Goal: Information Seeking & Learning: Check status

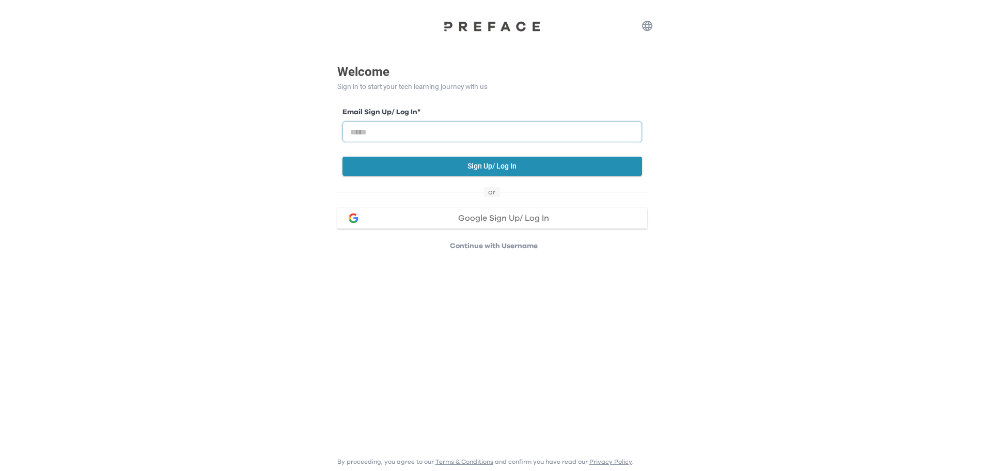
click at [408, 128] on input "email" at bounding box center [493, 131] width 300 height 21
type input "**********"
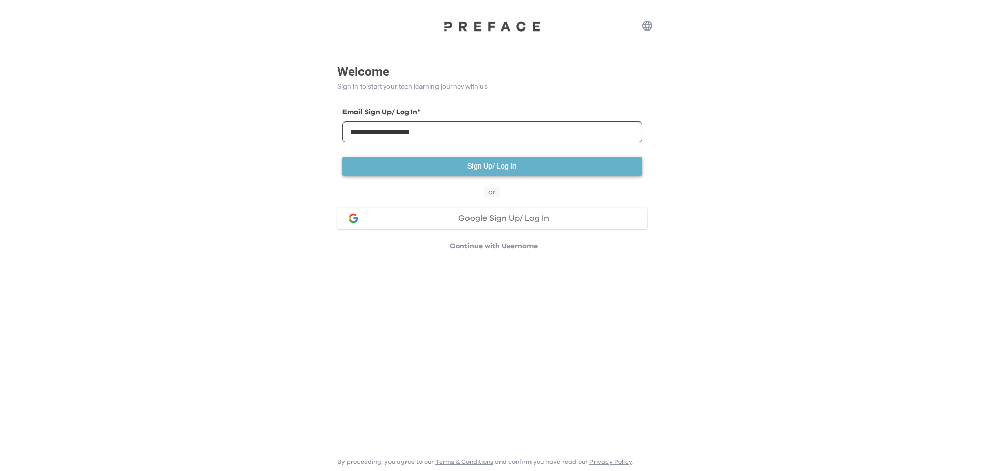
click at [430, 170] on button "Sign Up/ Log In" at bounding box center [493, 166] width 300 height 19
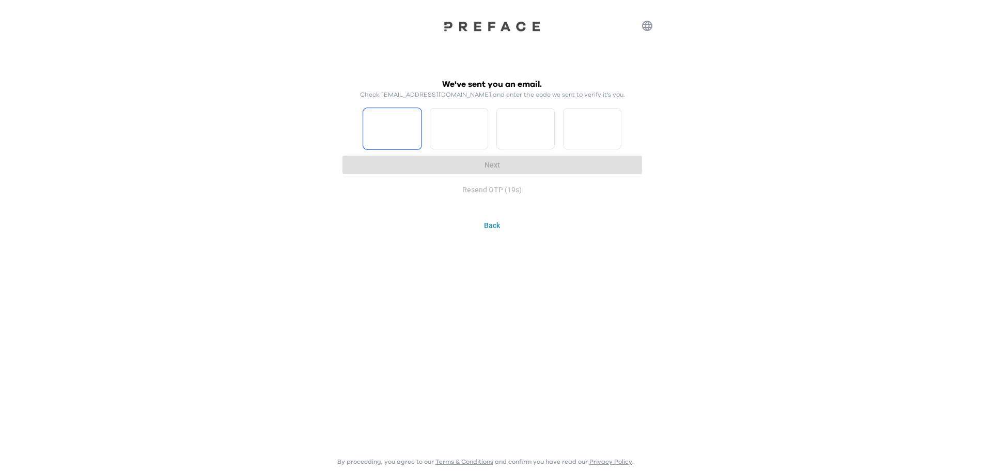
click at [383, 122] on input "Please enter OTP character 1" at bounding box center [392, 128] width 58 height 41
type input "*"
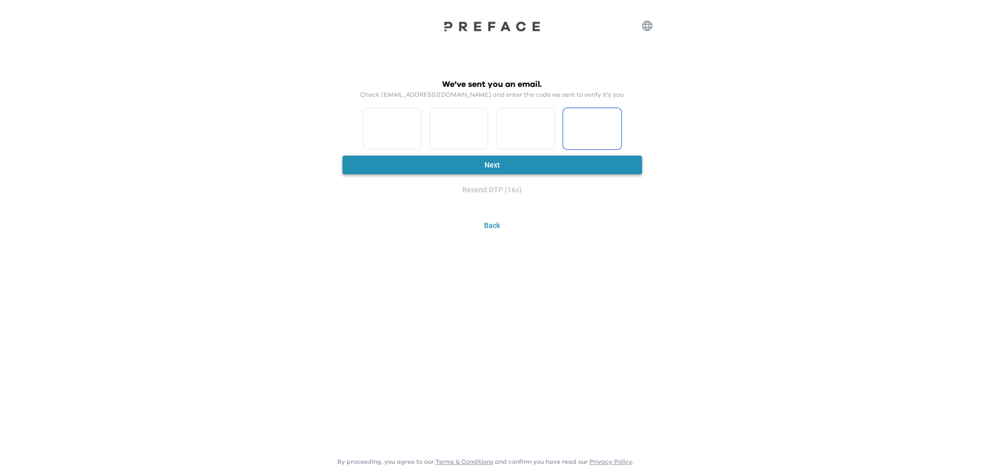
type input "*"
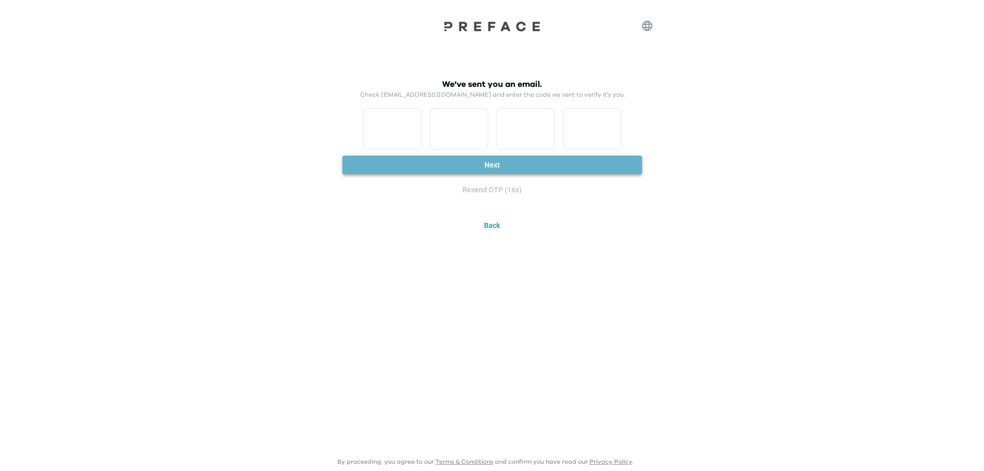
click at [485, 160] on button "Next" at bounding box center [493, 165] width 300 height 19
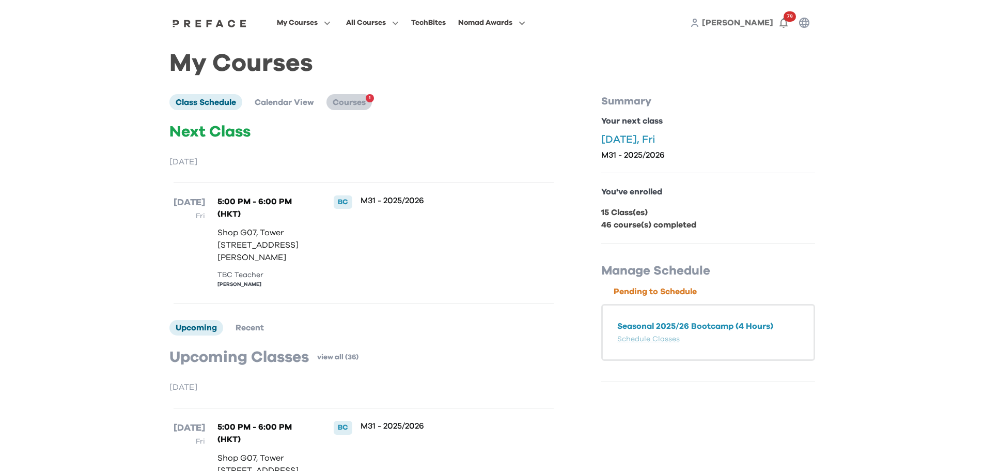
click at [355, 105] on span "Courses" at bounding box center [349, 102] width 33 height 8
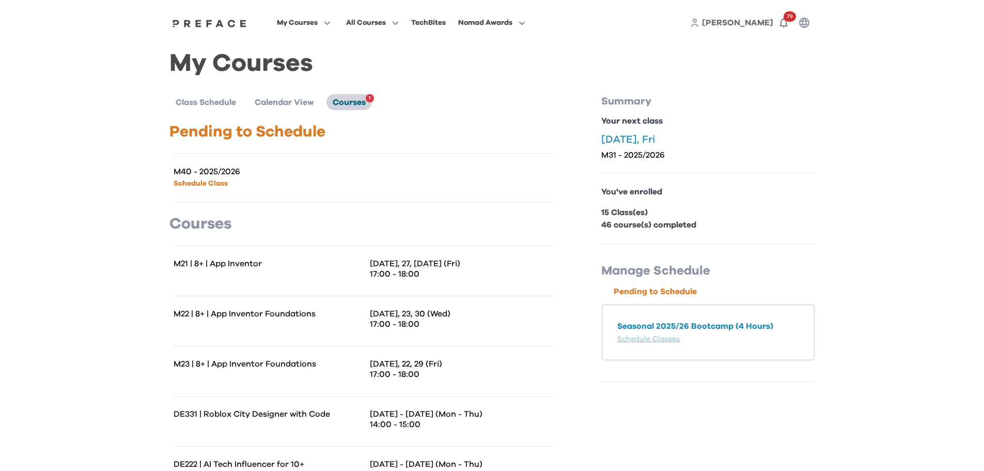
click at [360, 102] on span "Courses" at bounding box center [349, 102] width 33 height 8
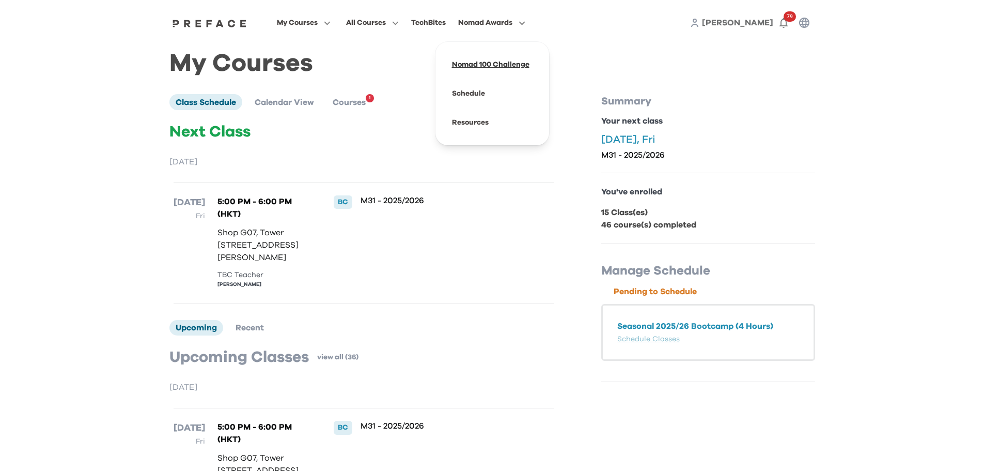
click at [477, 66] on span at bounding box center [492, 64] width 97 height 29
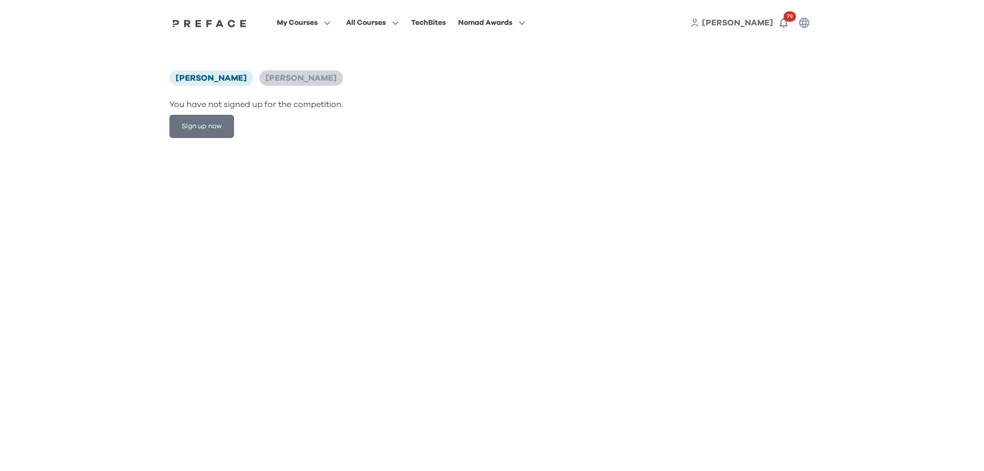
click at [302, 74] on span "[PERSON_NAME]" at bounding box center [301, 78] width 71 height 8
click at [295, 150] on html "My Courses All Courses TechBites Nomad Awards Joanna 79 Joanna Chan Lachlan Won…" at bounding box center [492, 75] width 984 height 150
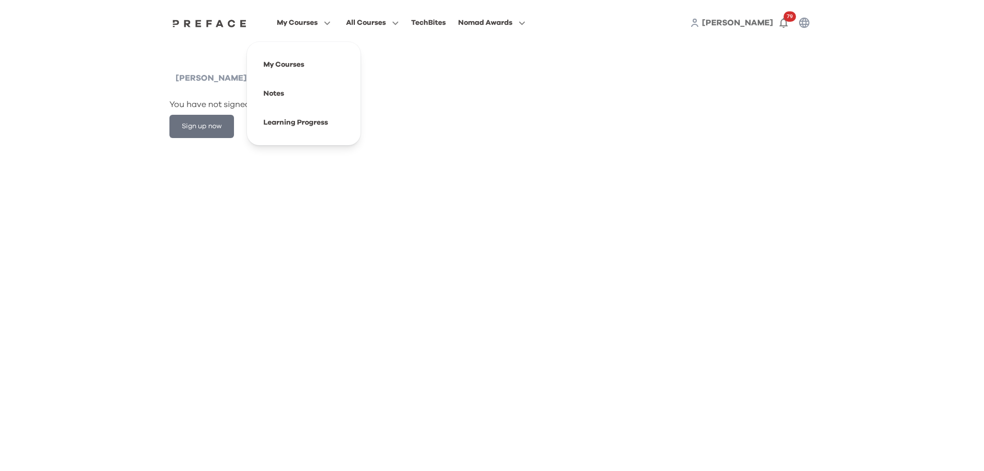
click at [311, 24] on span "My Courses" at bounding box center [297, 23] width 41 height 12
click at [289, 68] on span at bounding box center [303, 64] width 97 height 29
click at [308, 23] on span "My Courses" at bounding box center [297, 23] width 41 height 12
click at [297, 128] on span at bounding box center [303, 122] width 97 height 29
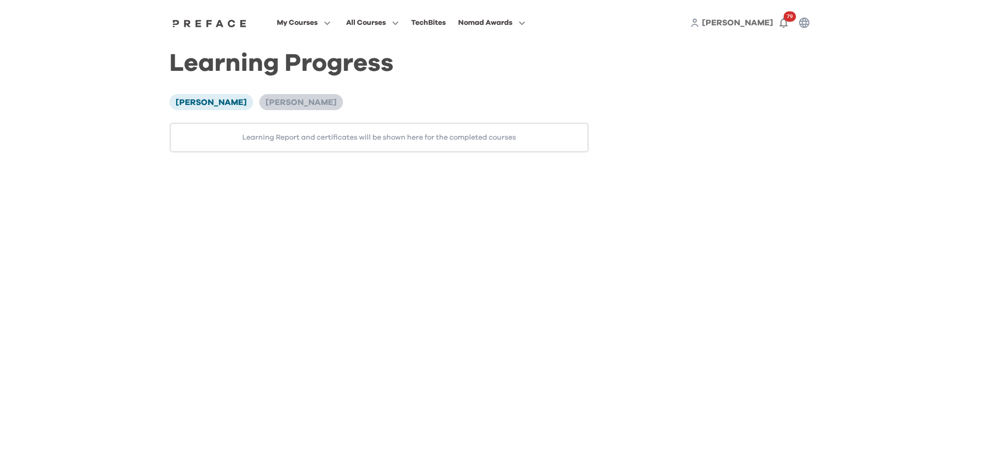
click at [307, 98] on li "[PERSON_NAME]" at bounding box center [301, 101] width 84 height 15
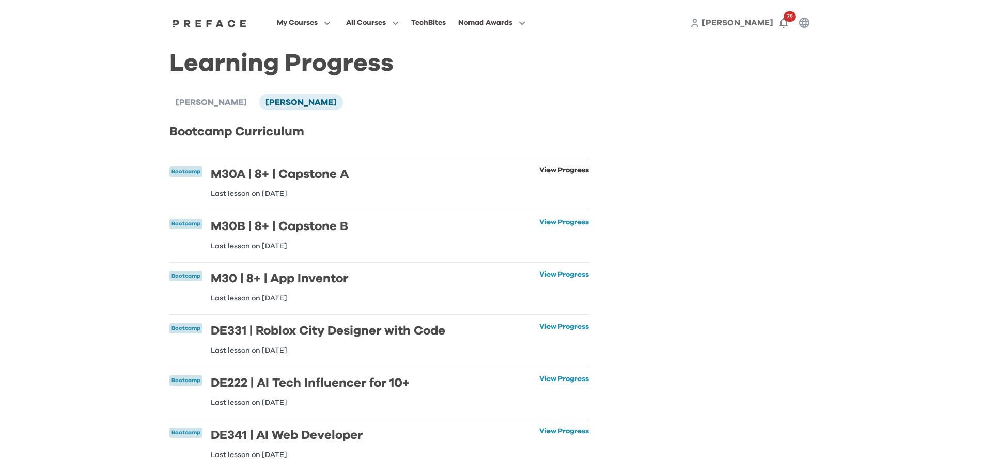
click at [547, 167] on link "View Progress" at bounding box center [564, 181] width 50 height 31
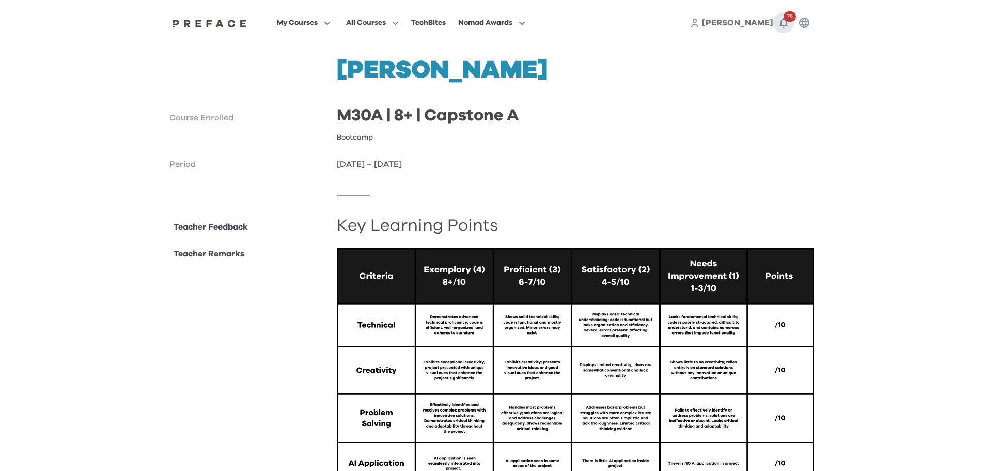
click at [781, 20] on icon "button" at bounding box center [784, 23] width 12 height 12
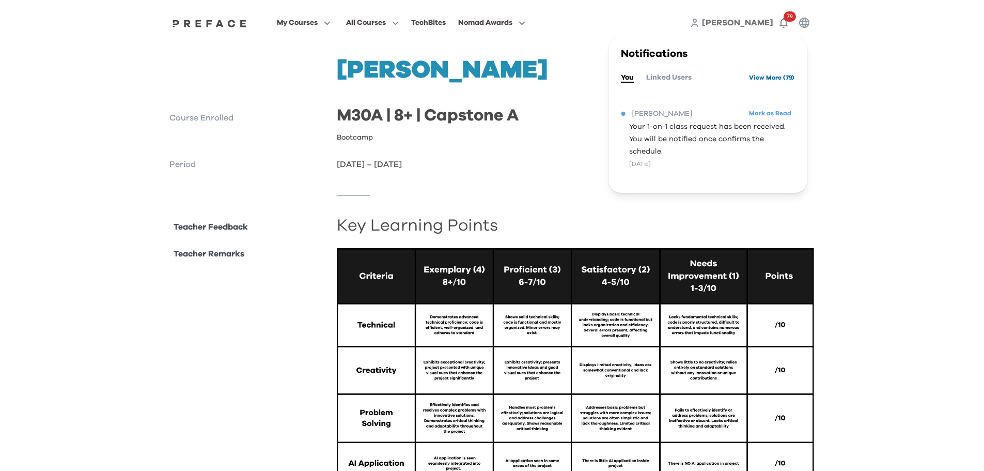
click at [764, 80] on link "View More ( 79 )" at bounding box center [771, 77] width 45 height 17
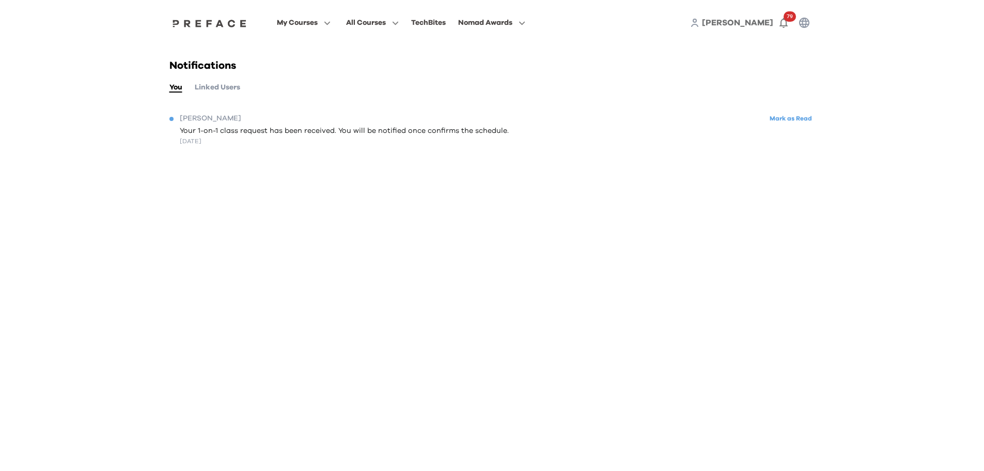
click at [230, 90] on button "Linked Users" at bounding box center [217, 87] width 45 height 11
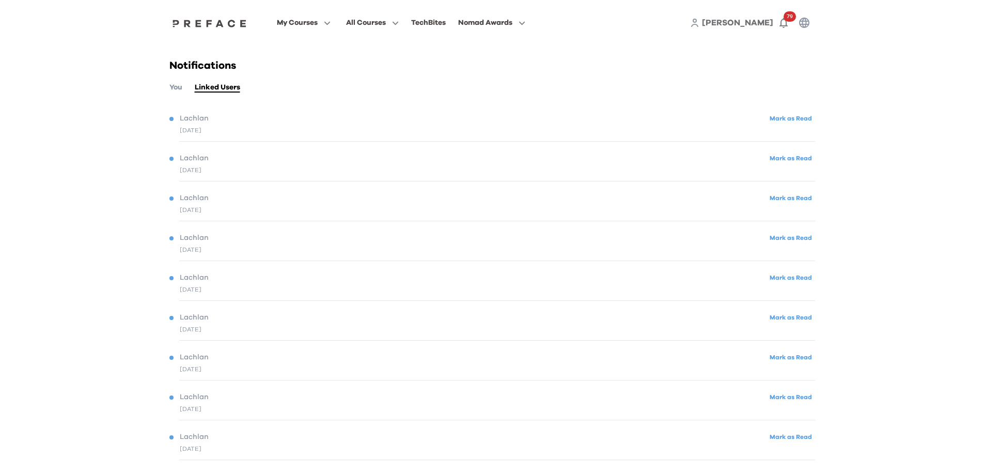
click at [201, 129] on div "8 days ago" at bounding box center [191, 130] width 22 height 9
click at [207, 120] on span "Lachlan" at bounding box center [194, 118] width 29 height 11
click at [784, 121] on button "Mark as Read" at bounding box center [791, 119] width 49 height 14
click at [180, 90] on button "You" at bounding box center [175, 87] width 13 height 11
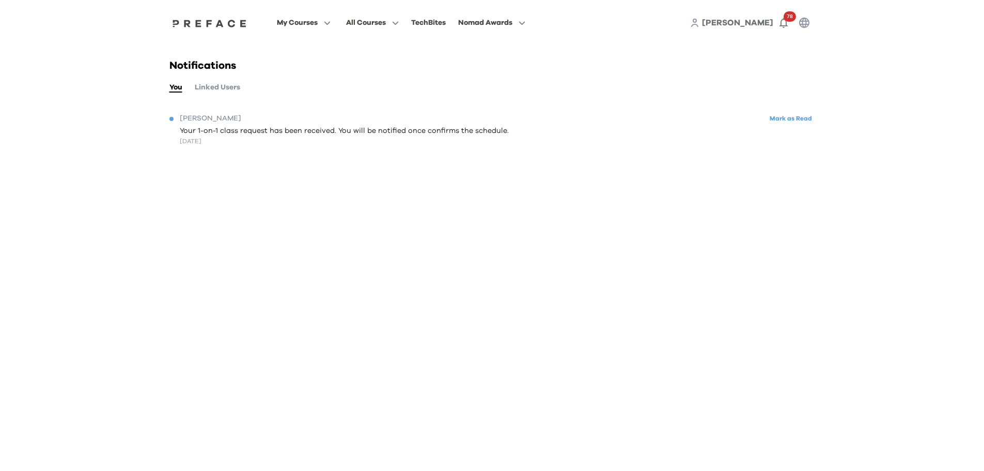
click at [198, 127] on span "Your 1-on-1 class request has been received. You will be notified once confirms…" at bounding box center [344, 131] width 329 height 11
click at [789, 20] on span "78" at bounding box center [790, 16] width 12 height 10
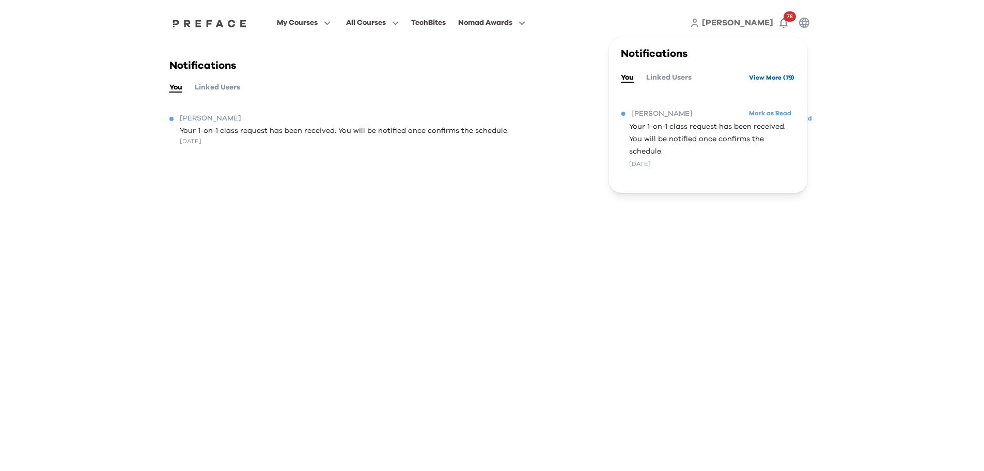
click at [761, 78] on link "View More ( 79 )" at bounding box center [771, 77] width 45 height 17
click at [761, 77] on link "View More ( 79 )" at bounding box center [771, 77] width 45 height 17
click at [759, 79] on link "View More ( 79 )" at bounding box center [771, 77] width 45 height 17
drag, startPoint x: 375, startPoint y: 147, endPoint x: 368, endPoint y: 136, distance: 13.0
click at [375, 146] on div "Joanna Mark as Read Your 1-on-1 class request has been received. You will be no…" at bounding box center [492, 128] width 646 height 46
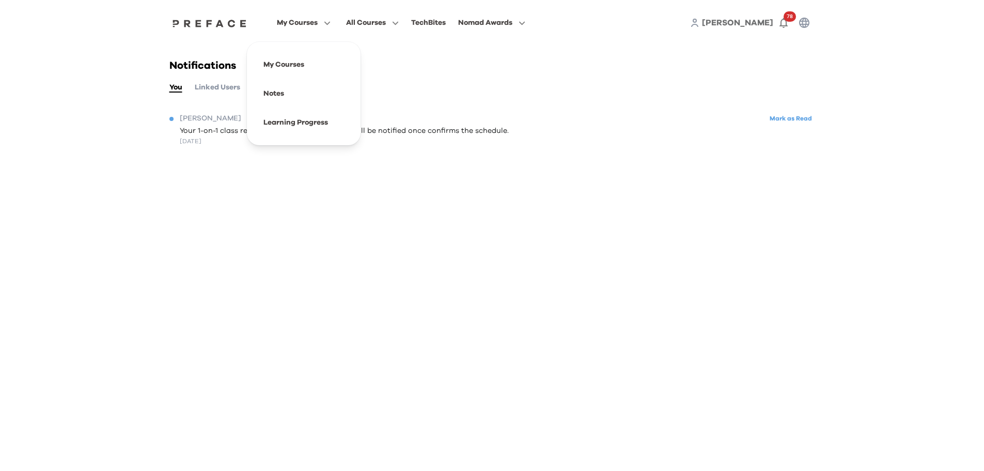
click at [313, 25] on span "My Courses" at bounding box center [297, 23] width 41 height 12
click at [308, 60] on span at bounding box center [303, 64] width 97 height 29
click at [309, 20] on span "My Courses" at bounding box center [297, 23] width 41 height 12
click at [301, 121] on span at bounding box center [303, 122] width 97 height 29
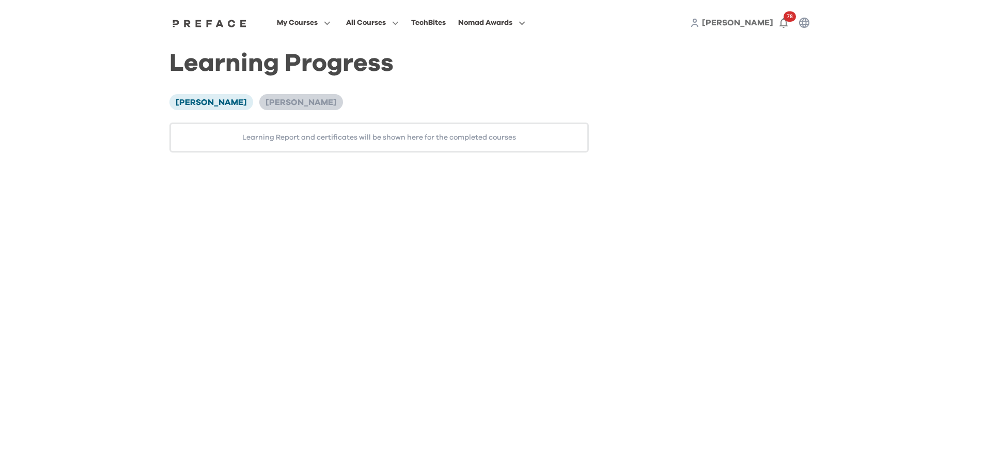
click at [269, 106] on span "[PERSON_NAME]" at bounding box center [301, 102] width 71 height 8
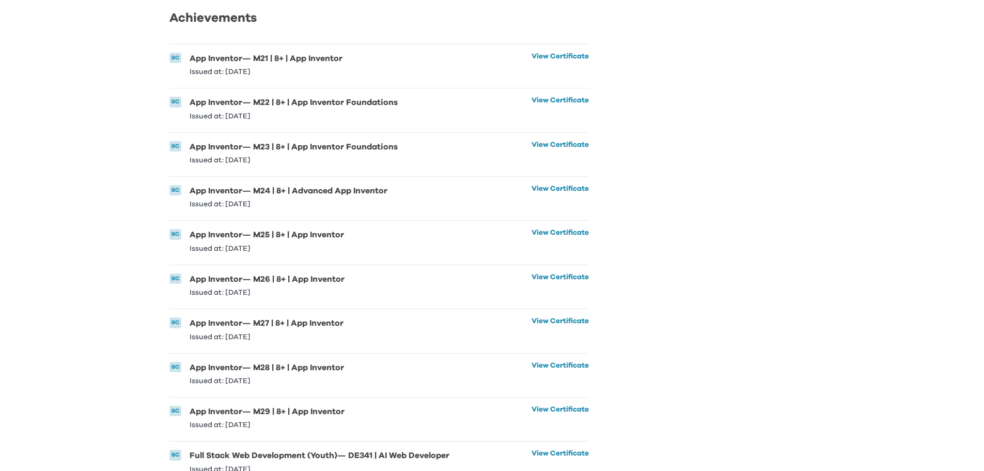
scroll to position [954, 0]
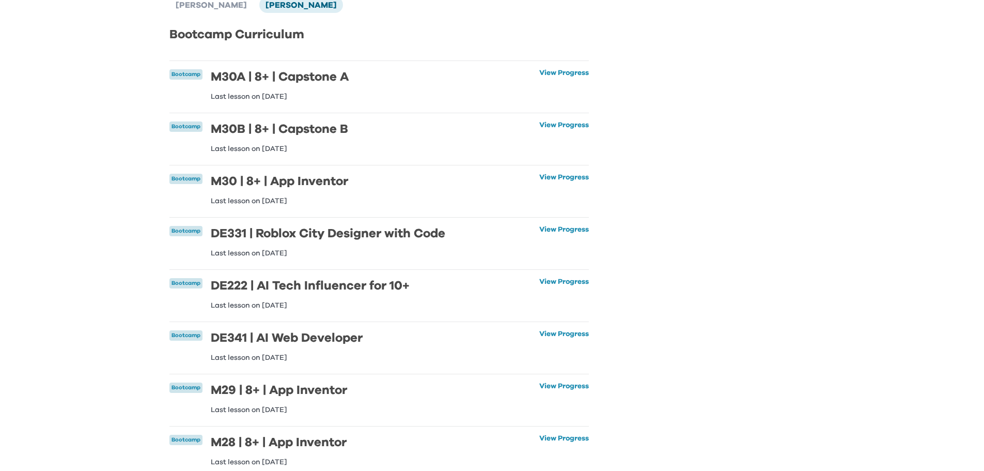
scroll to position [0, 0]
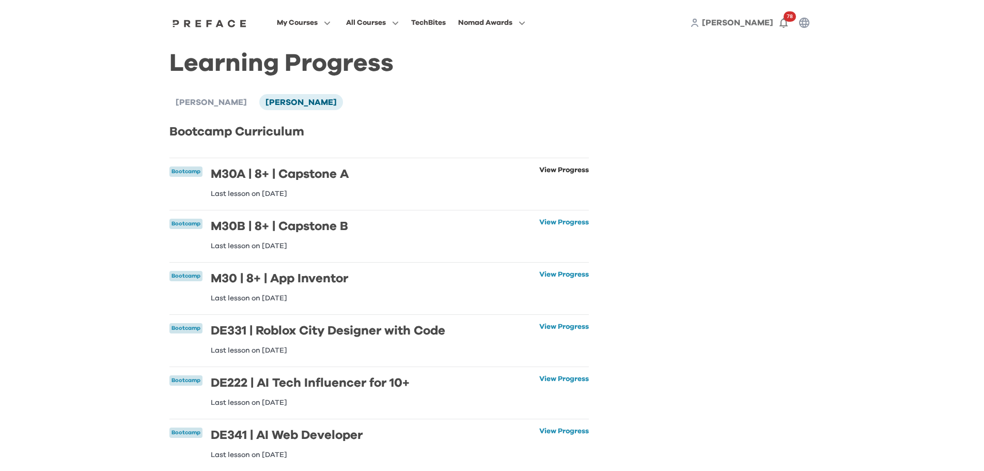
click at [564, 175] on link "View Progress" at bounding box center [564, 181] width 50 height 31
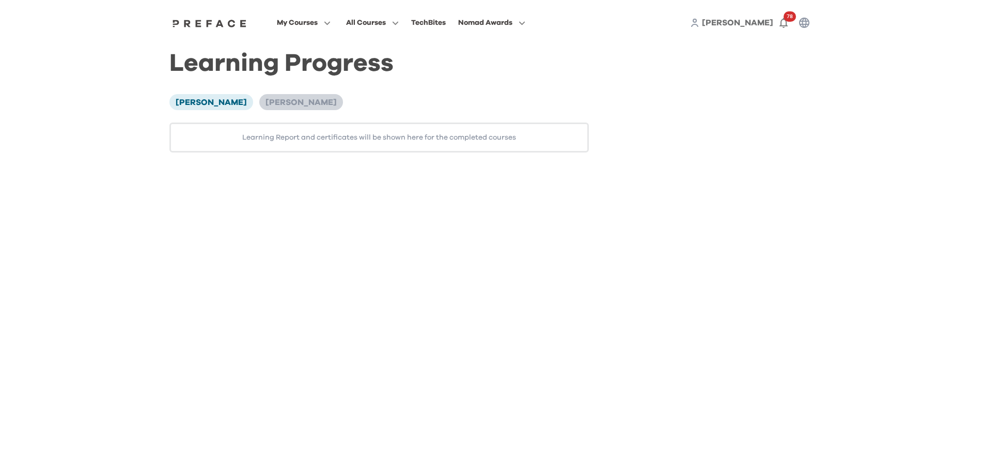
click at [273, 105] on span "[PERSON_NAME]" at bounding box center [301, 102] width 71 height 8
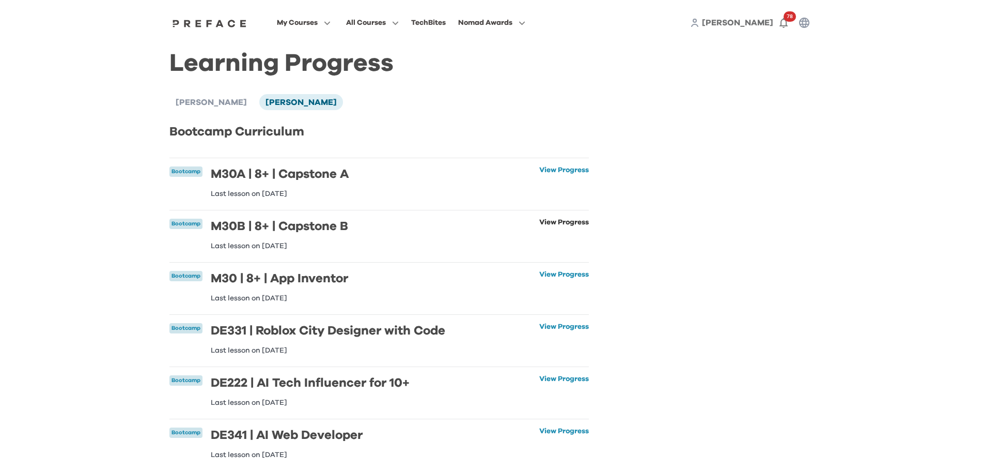
click at [539, 223] on link "View Progress" at bounding box center [564, 234] width 50 height 31
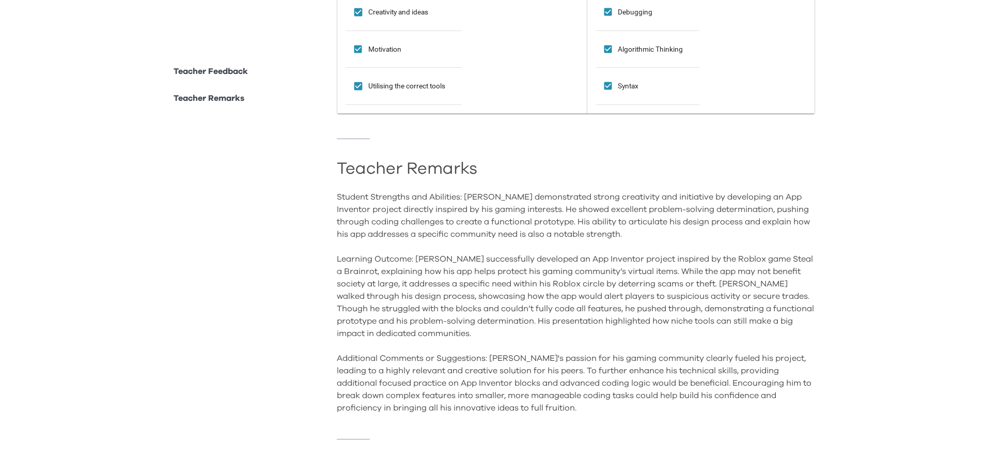
scroll to position [527, 0]
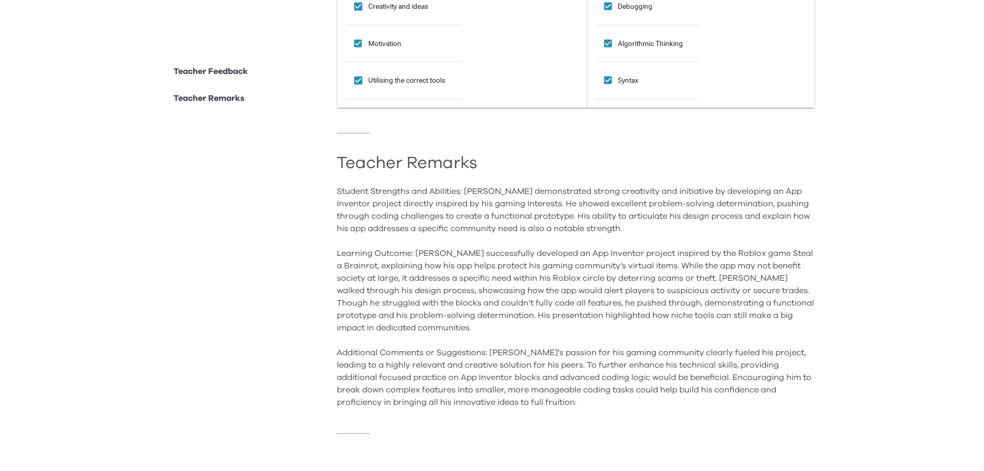
click at [381, 297] on div "Student Strengths and Abilities: [PERSON_NAME] demonstrated strong creativity a…" at bounding box center [576, 296] width 478 height 223
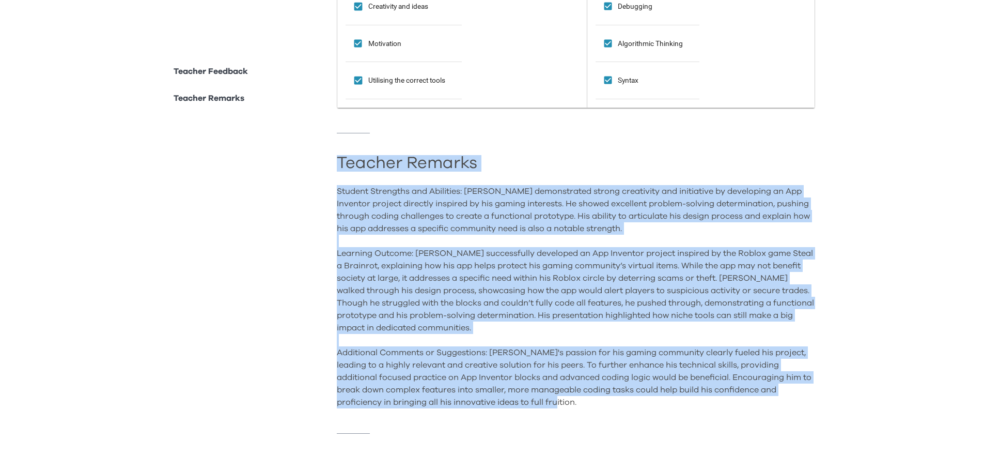
drag, startPoint x: 337, startPoint y: 155, endPoint x: 580, endPoint y: 394, distance: 340.5
click at [580, 394] on div "Teacher Remarks Student Strengths and Abilities: [PERSON_NAME] demonstrated str…" at bounding box center [576, 283] width 478 height 250
copy div "Loremip Dolorsi Ametcon Adipiscin eli Seddoeius: Tempori utlaboreetdo magnaa en…"
click at [562, 320] on div "Student Strengths and Abilities: [PERSON_NAME] demonstrated strong creativity a…" at bounding box center [576, 296] width 478 height 223
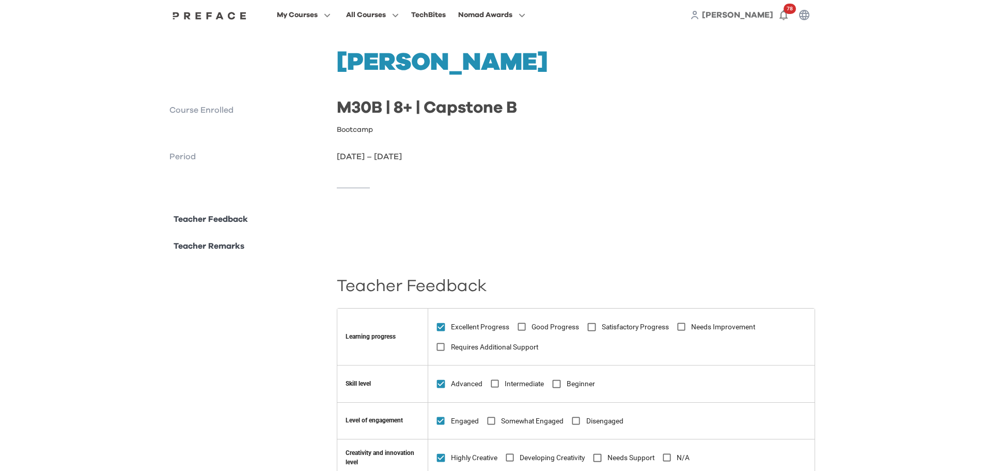
scroll to position [0, 0]
